Goal: Contribute content: Add original content to the website for others to see

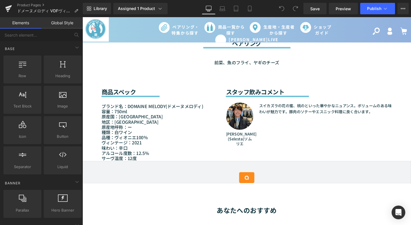
scroll to position [485, 0]
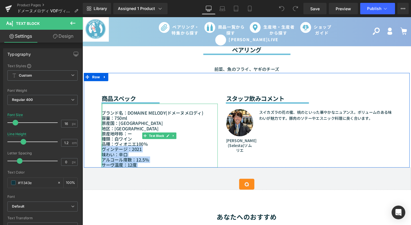
drag, startPoint x: 139, startPoint y: 148, endPoint x: 101, endPoint y: 147, distance: 37.7
click at [102, 147] on div "ブランド名：DOMAINE MELODY( ドメーヌメロディ) 容量：750ml 原産国：フランス 地区：ドローム県 原産地呼称：ー 種類：白ワイン 品種：ヴ…" at bounding box center [163, 141] width 122 height 67
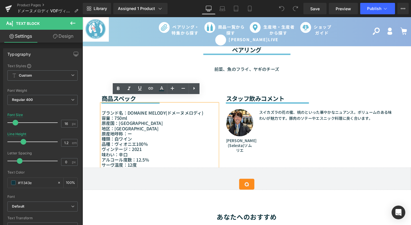
click at [128, 153] on p "ヴィンテージ：2021 味わい：辛口 アルコール度数：12.5%" at bounding box center [163, 161] width 122 height 17
drag, startPoint x: 144, startPoint y: 147, endPoint x: 103, endPoint y: 147, distance: 41.7
click at [103, 153] on p "ヴィンテージ：2021 味わい：辛口 アルコール度数：12.5%" at bounding box center [163, 161] width 122 height 17
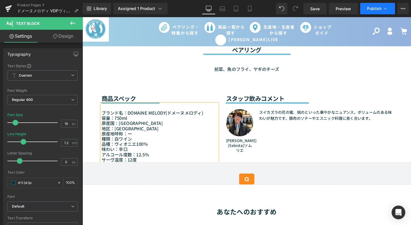
click at [371, 13] on button "Publish" at bounding box center [377, 8] width 35 height 11
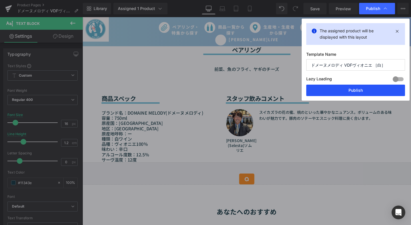
click at [353, 93] on button "Publish" at bounding box center [355, 90] width 99 height 11
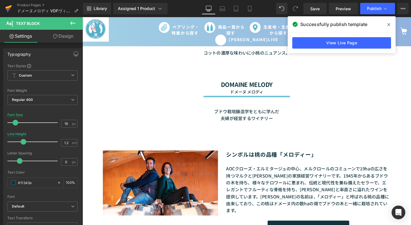
scroll to position [257, 0]
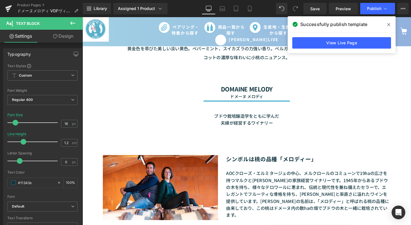
click at [387, 26] on span at bounding box center [388, 24] width 9 height 9
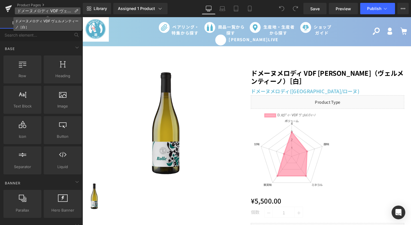
click at [76, 10] on icon at bounding box center [76, 11] width 4 height 4
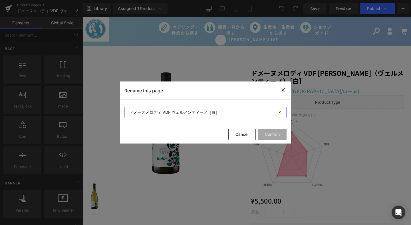
drag, startPoint x: 234, startPoint y: 109, endPoint x: 112, endPoint y: 108, distance: 122.2
click at [112, 108] on div "Rename this page ドメーヌメロディ VDF ヴェルメンティーノ［白］ Cancel Confirm" at bounding box center [205, 112] width 411 height 225
paste input "ール（ヴェルメンティーノ）"
type input "ドメーヌメロディ VDF [PERSON_NAME]（ヴェルメンティーノ）［白］"
click at [284, 132] on button "Confirm" at bounding box center [272, 133] width 29 height 11
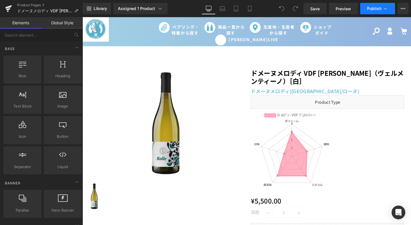
click at [378, 7] on span "Publish" at bounding box center [374, 8] width 14 height 5
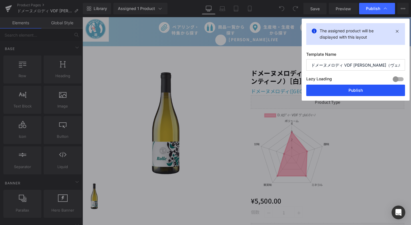
click at [361, 91] on button "Publish" at bounding box center [355, 90] width 99 height 11
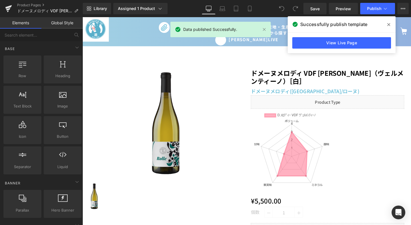
click at [389, 22] on span at bounding box center [388, 24] width 9 height 9
